Goal: Transaction & Acquisition: Subscribe to service/newsletter

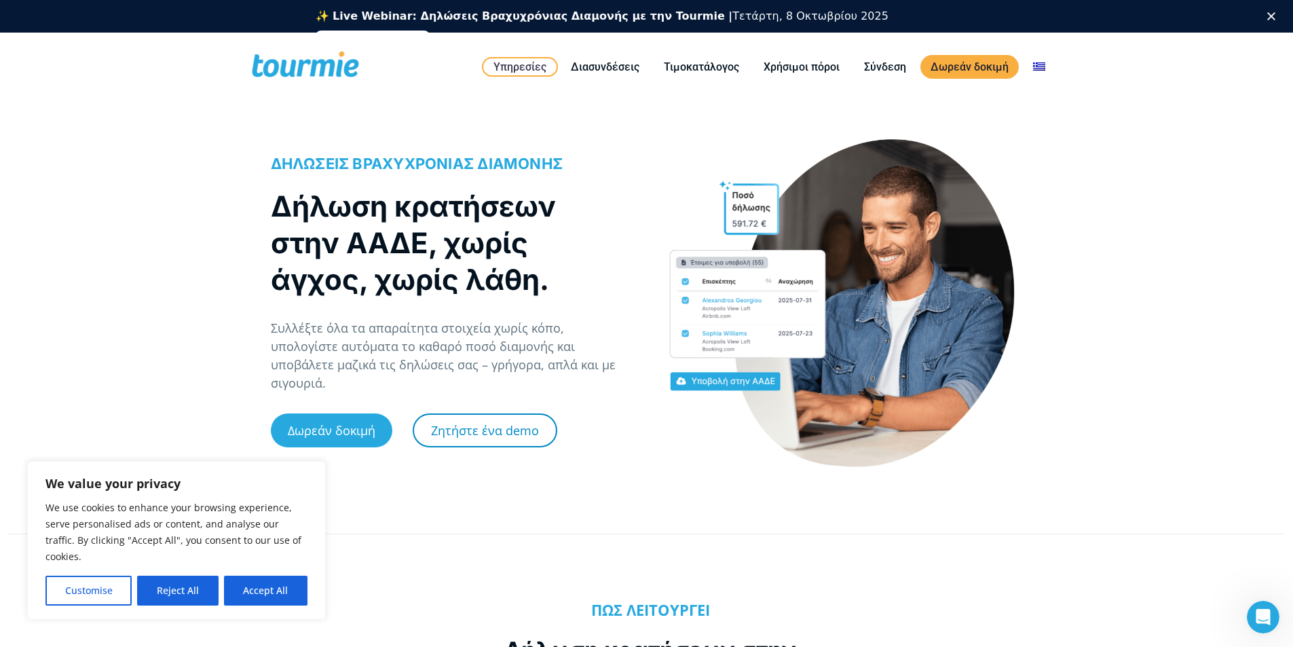
click at [494, 419] on link "Ζητήστε ένα demo" at bounding box center [485, 430] width 145 height 34
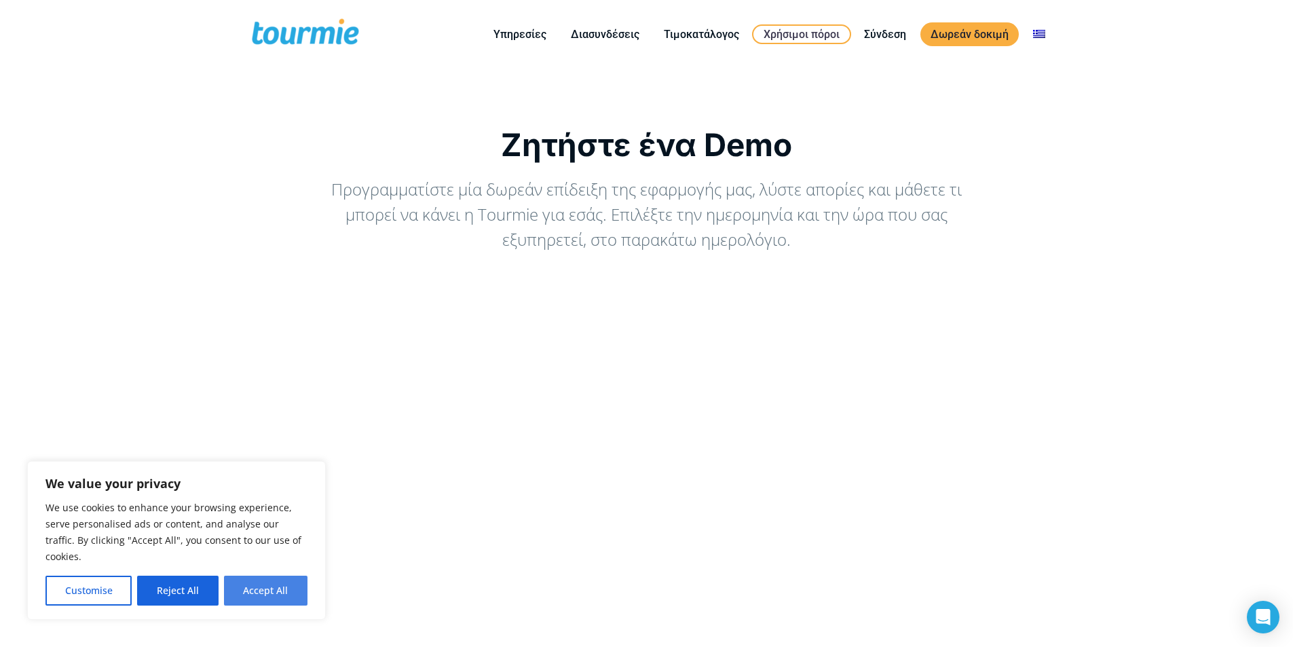
click at [266, 595] on button "Accept All" at bounding box center [265, 591] width 83 height 30
checkbox input "true"
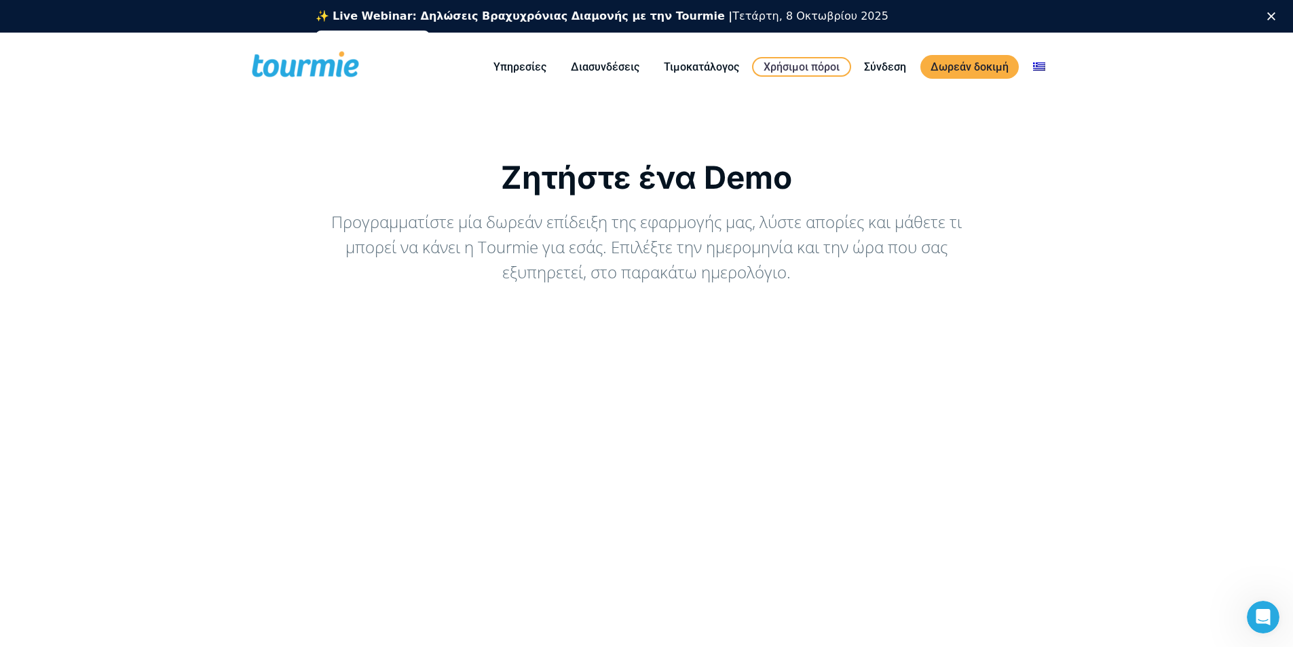
click at [299, 65] on span at bounding box center [305, 67] width 111 height 32
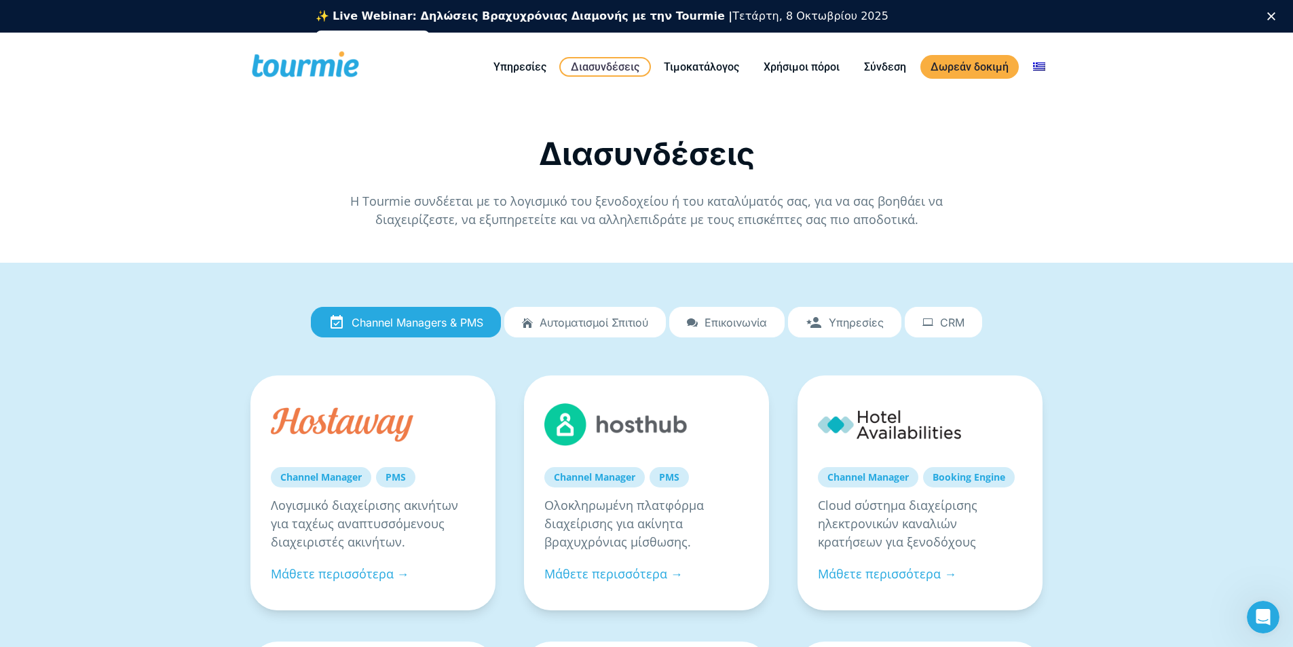
click at [730, 321] on span "Επικοινωνία" at bounding box center [736, 322] width 62 height 12
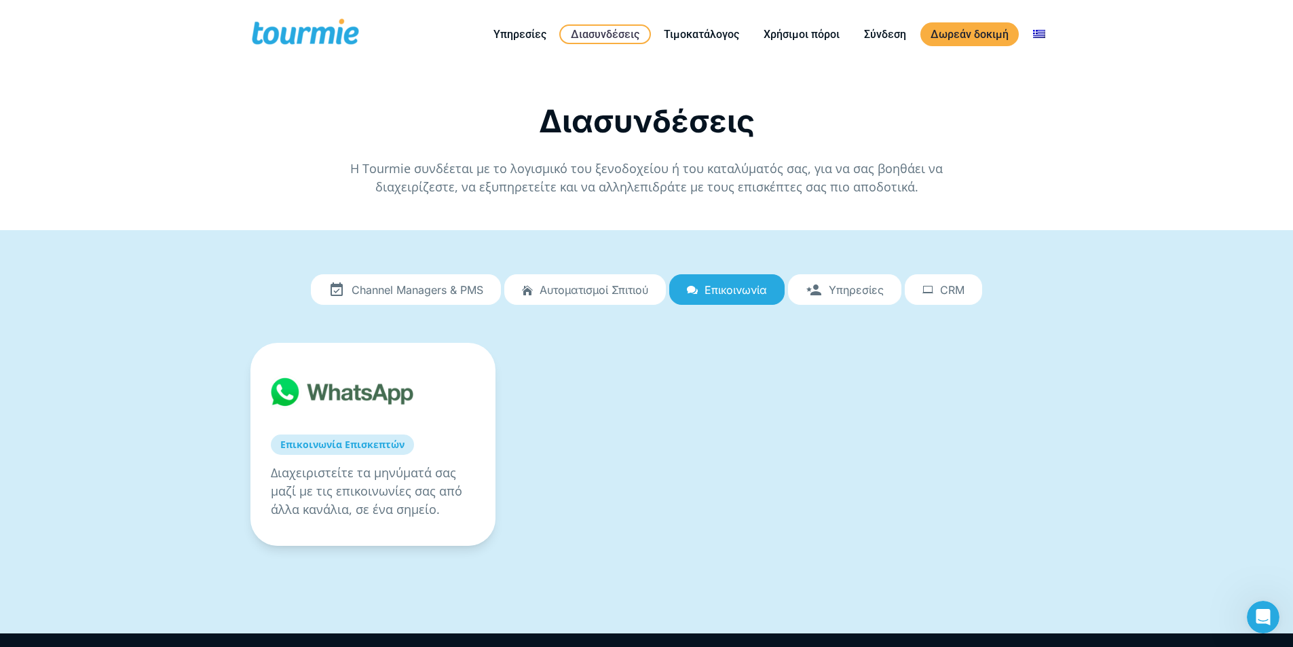
drag, startPoint x: 590, startPoint y: 288, endPoint x: 491, endPoint y: 297, distance: 98.8
click at [588, 288] on span "Αυτοματισμοί Σπιτιού" at bounding box center [594, 290] width 109 height 12
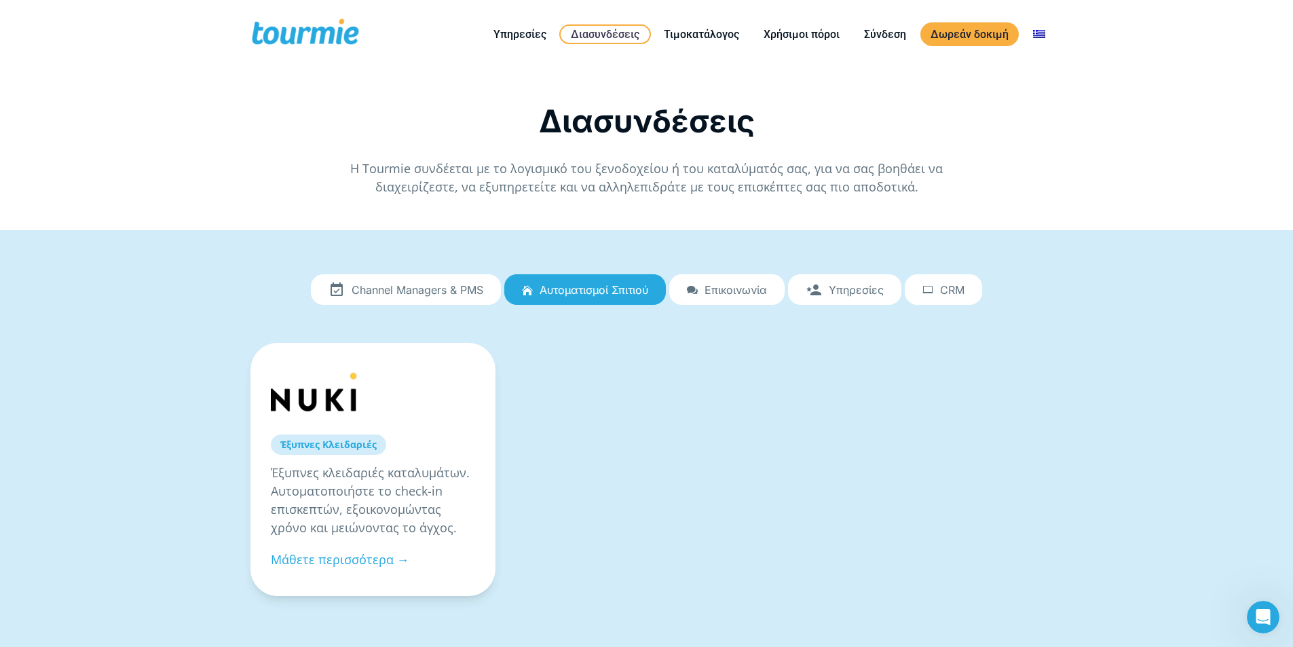
click at [394, 290] on span "Channel Managers & PMS" at bounding box center [418, 290] width 132 height 12
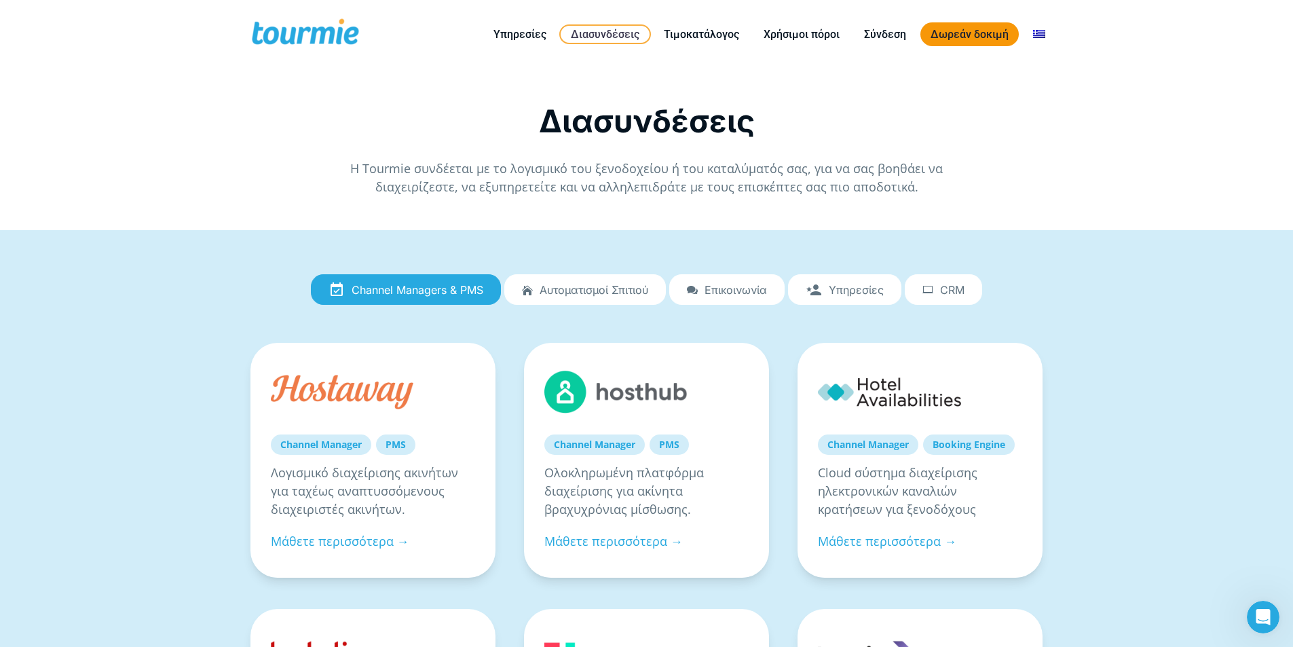
click at [990, 36] on link "Δωρεάν δοκιμή" at bounding box center [969, 34] width 98 height 24
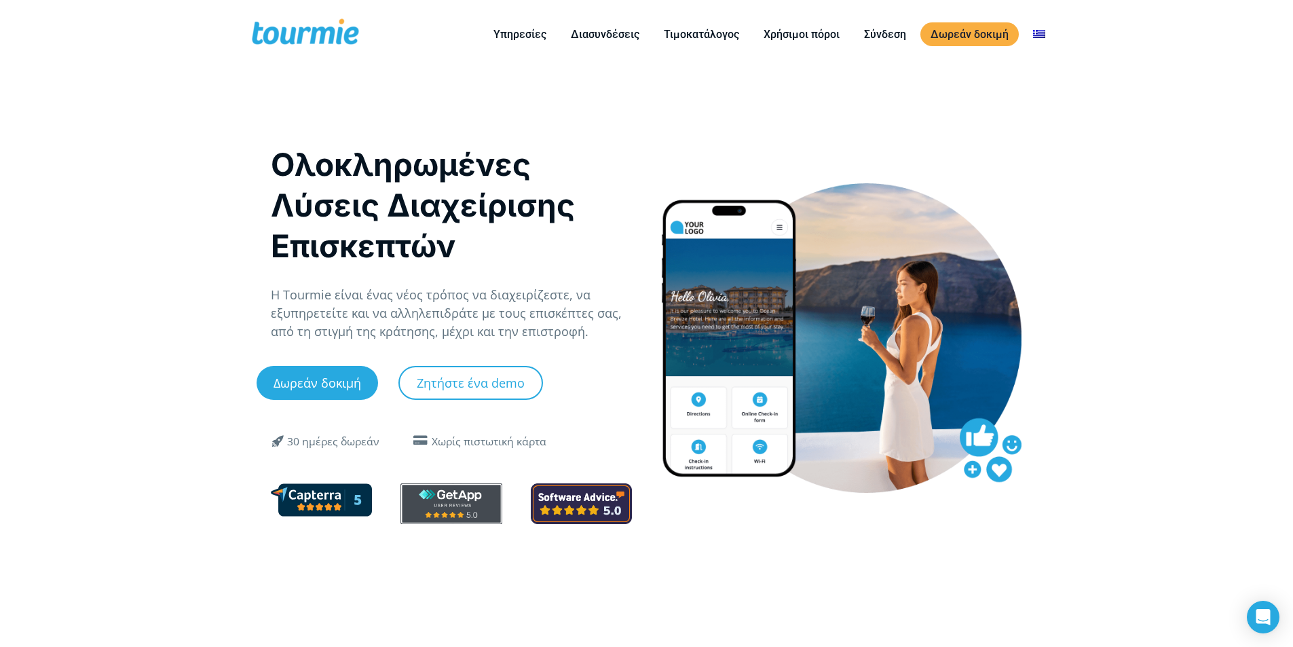
checkbox input "true"
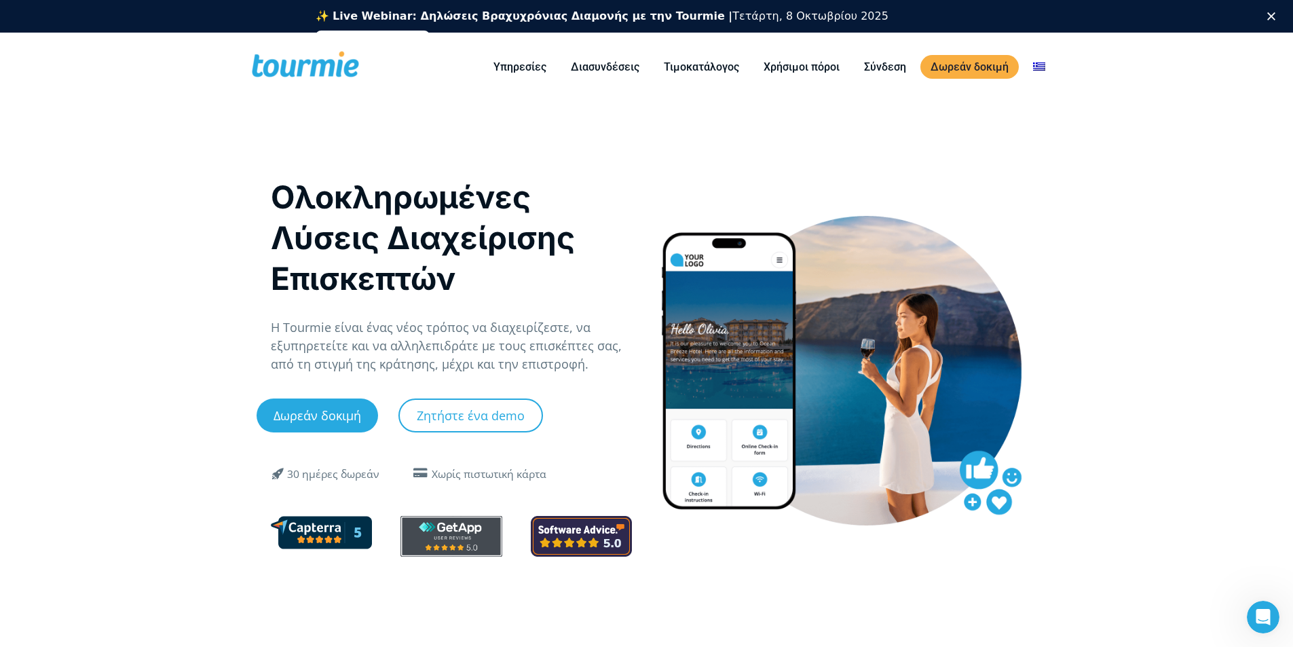
click at [430, 31] on link "Εγγραφείτε δωρεάν" at bounding box center [373, 39] width 115 height 16
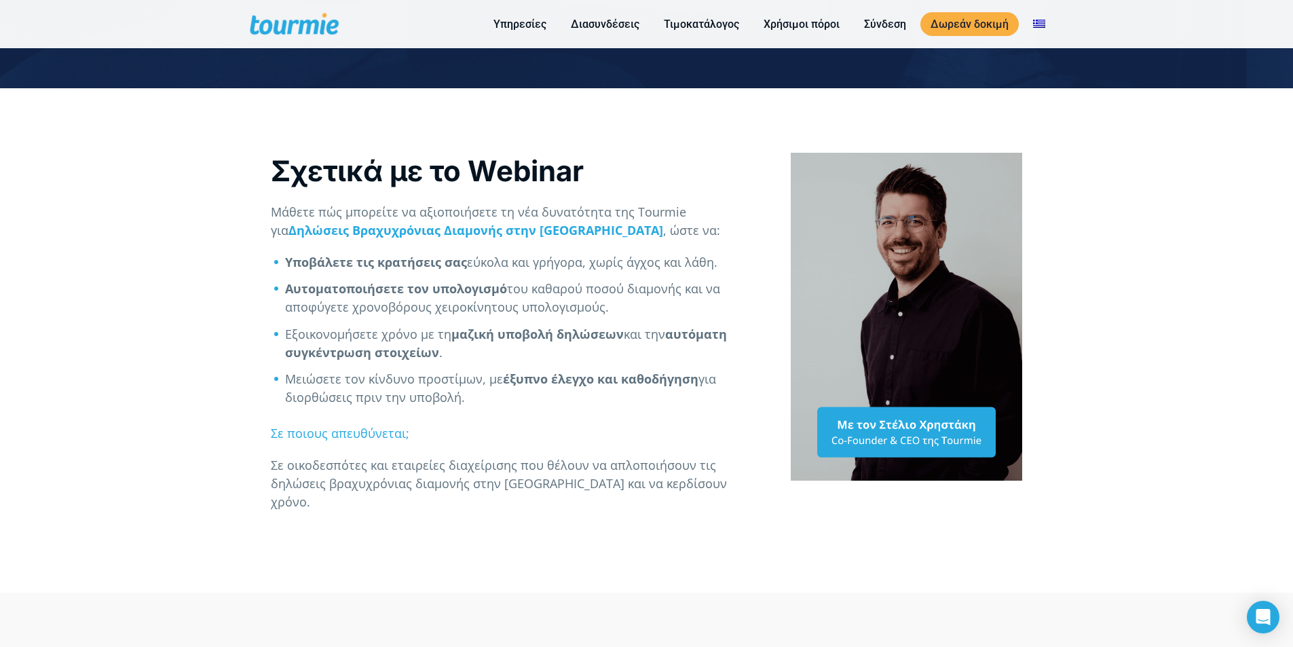
scroll to position [498, 0]
